Goal: Task Accomplishment & Management: Complete application form

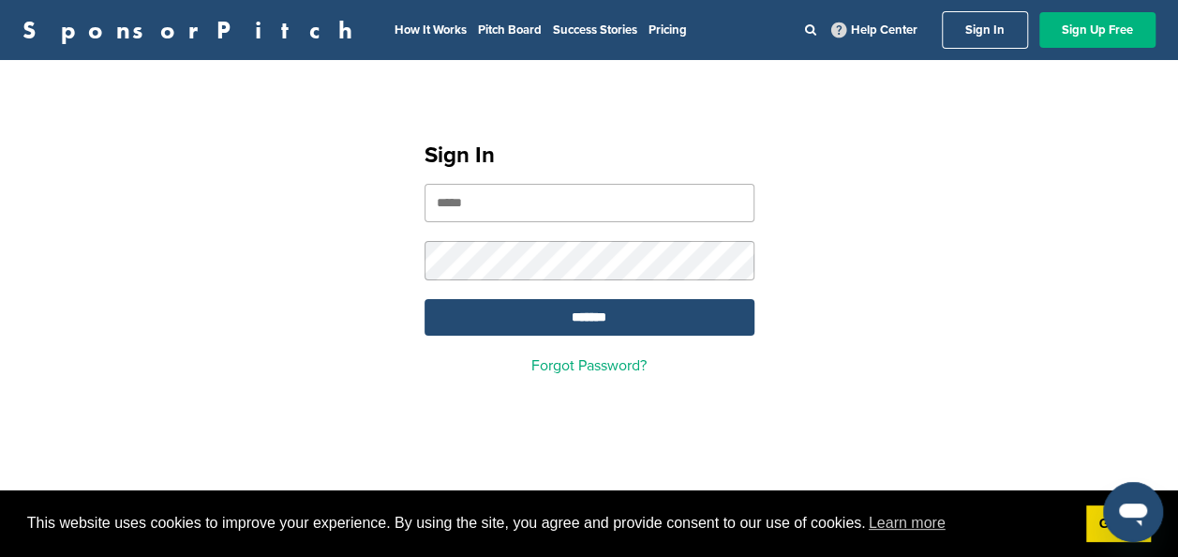
click at [1049, 26] on link "Sign Up Free" at bounding box center [1098, 30] width 116 height 36
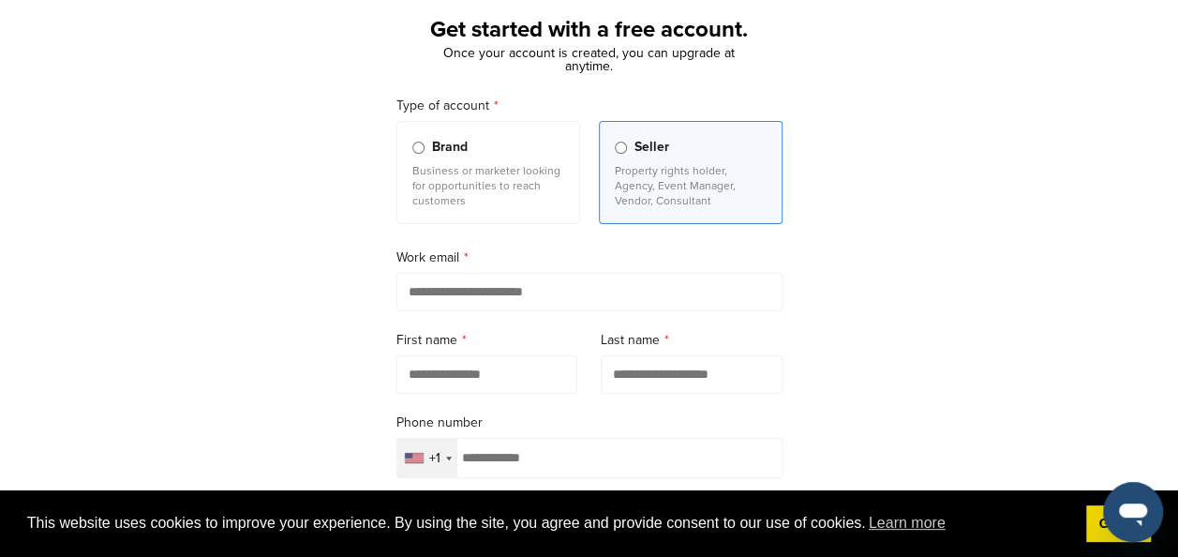
scroll to position [109, 0]
click at [472, 168] on p "Business or marketer looking for opportunities to reach customers" at bounding box center [488, 184] width 152 height 45
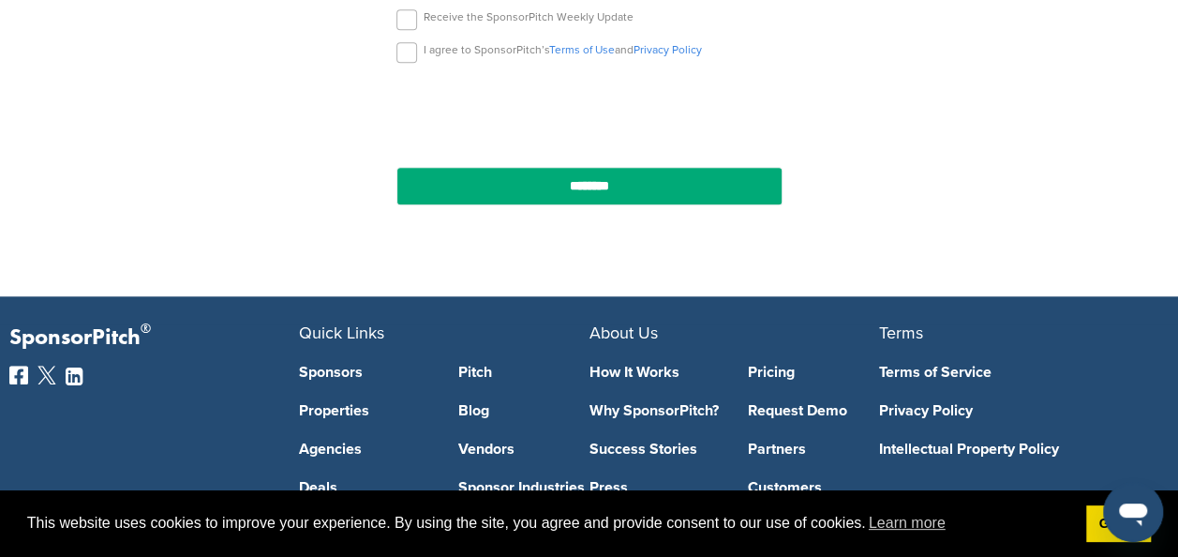
scroll to position [695, 0]
